Goal: Task Accomplishment & Management: Manage account settings

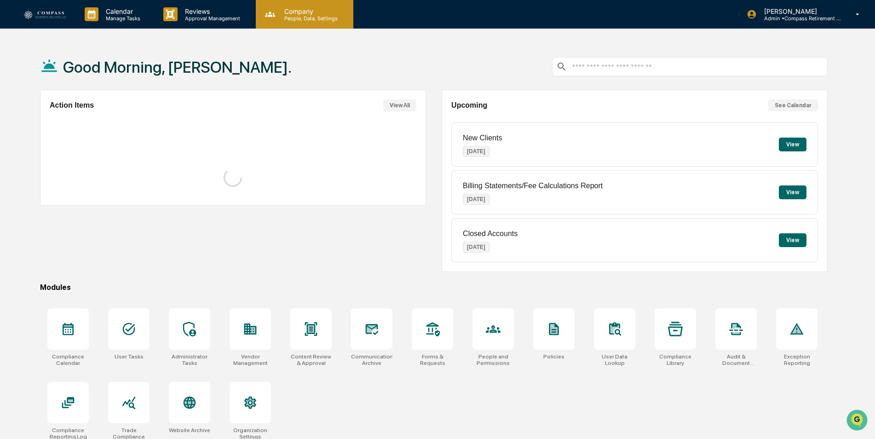
click at [298, 19] on p "People, Data, Settings" at bounding box center [309, 18] width 65 height 6
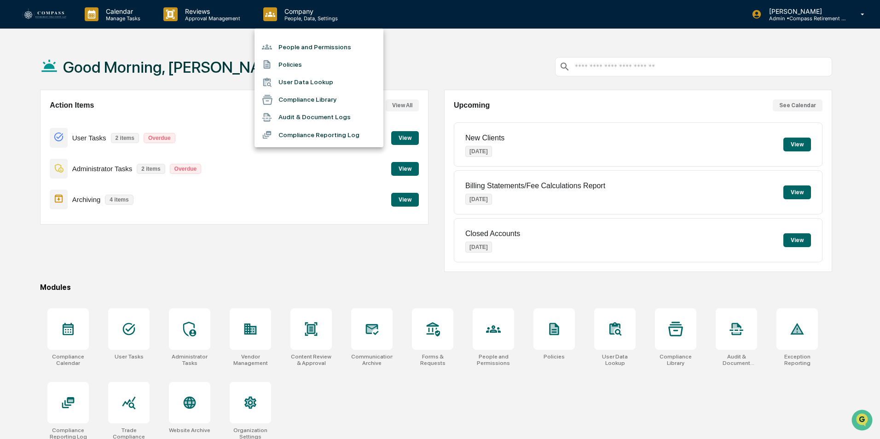
click at [294, 46] on li "People and Permissions" at bounding box center [318, 46] width 129 height 17
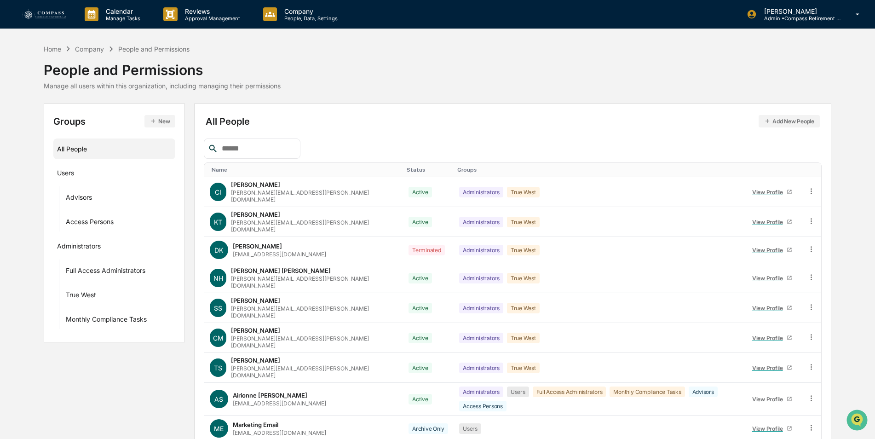
click at [253, 150] on input "text" at bounding box center [257, 149] width 78 height 12
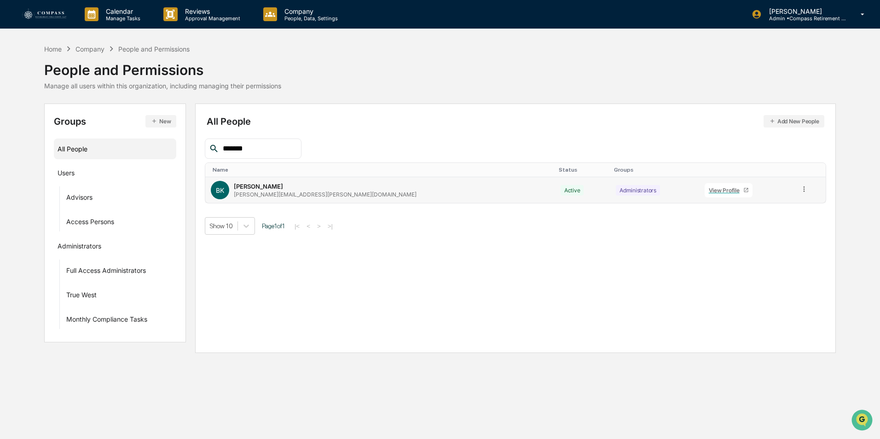
type input "*******"
click at [800, 188] on icon at bounding box center [804, 189] width 9 height 9
click at [783, 200] on div "Groups & Permissions" at bounding box center [762, 204] width 76 height 11
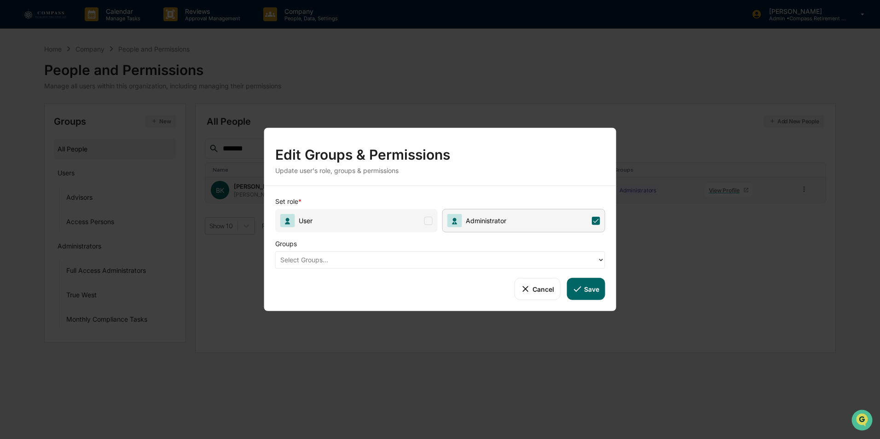
click at [399, 256] on div at bounding box center [436, 259] width 312 height 11
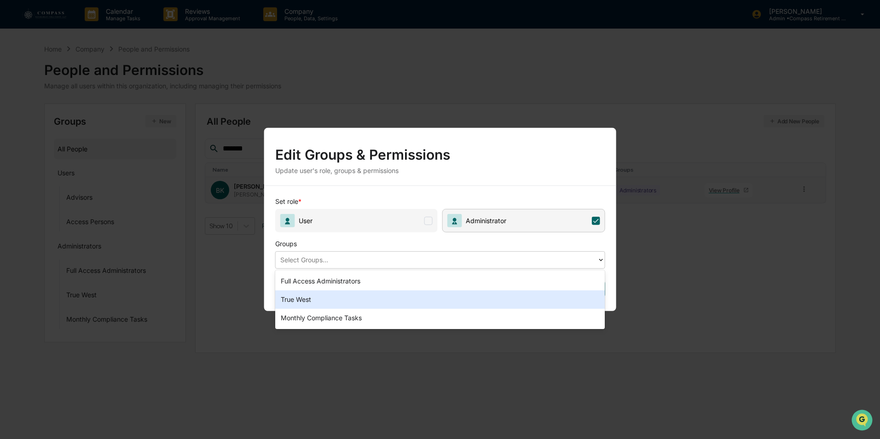
click at [368, 295] on div "True West" at bounding box center [440, 299] width 330 height 18
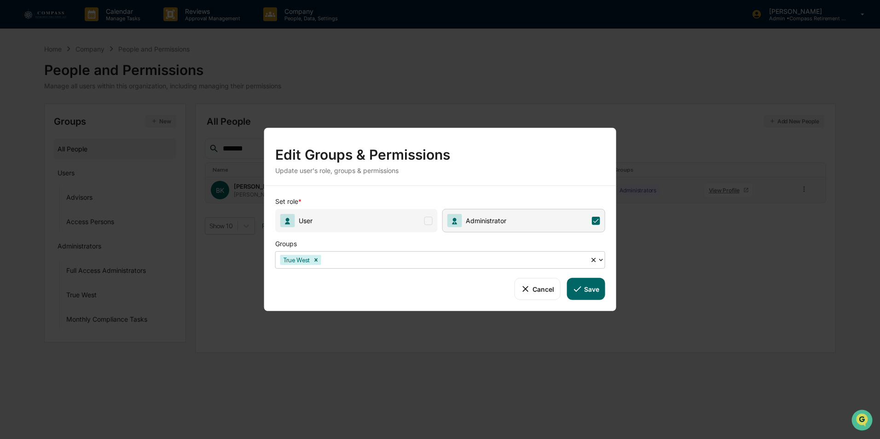
click at [586, 286] on button "Save" at bounding box center [585, 289] width 38 height 22
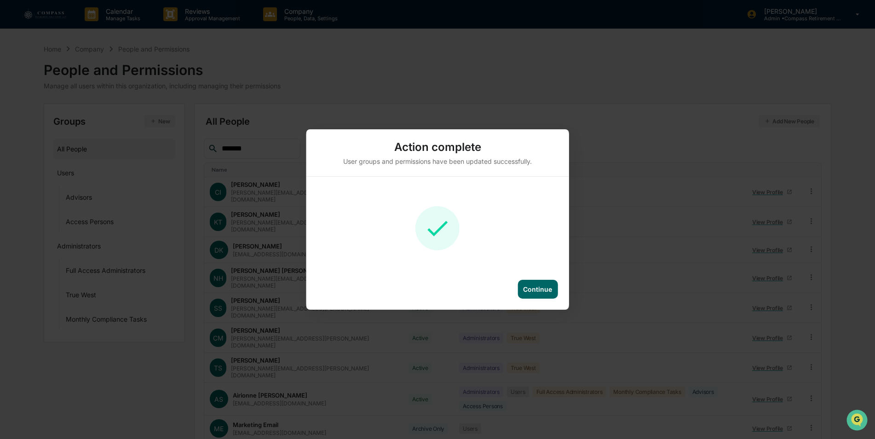
click at [542, 292] on div "Continue" at bounding box center [537, 289] width 29 height 8
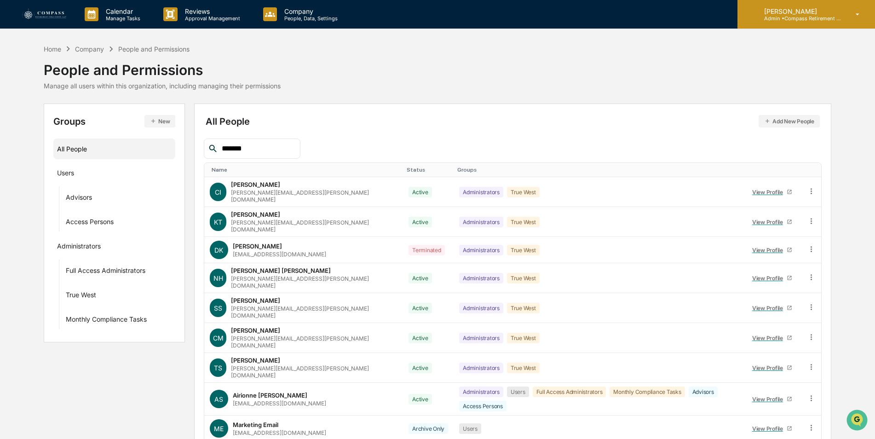
click at [787, 14] on p "[PERSON_NAME]" at bounding box center [800, 11] width 86 height 8
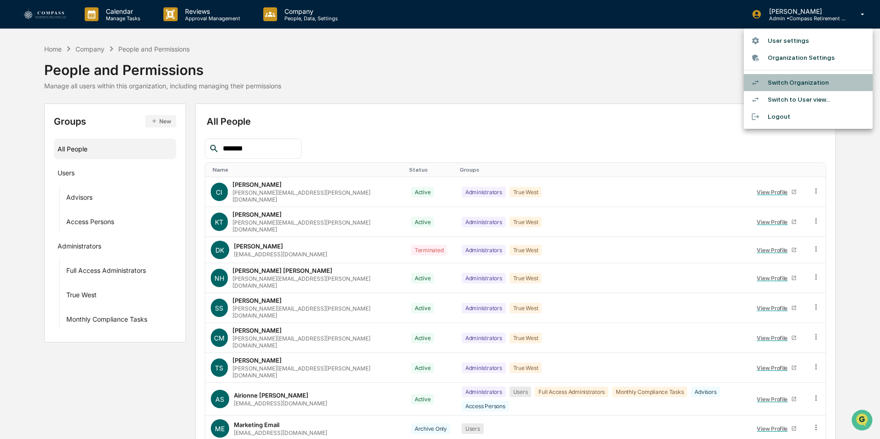
click at [769, 80] on li "Switch Organization" at bounding box center [807, 82] width 129 height 17
